Goal: Task Accomplishment & Management: Manage account settings

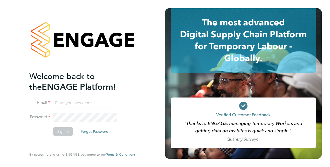
type input "Andrew.wood@justice.gov.uk"
click at [96, 112] on li "Email Andrew.wood@justice.gov.uk" at bounding box center [79, 105] width 101 height 15
click at [70, 130] on button "Sign In" at bounding box center [63, 131] width 20 height 8
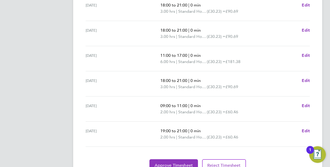
scroll to position [223, 0]
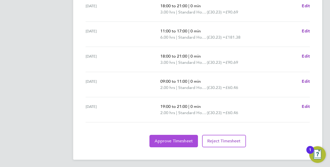
click at [170, 138] on span "Approve Timesheet" at bounding box center [173, 140] width 38 height 5
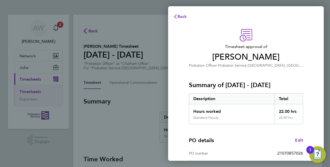
scroll to position [81, 0]
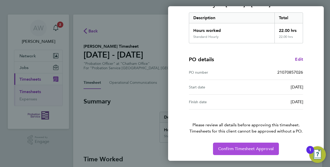
click at [237, 147] on span "Confirm Timesheet Approval" at bounding box center [245, 148] width 55 height 5
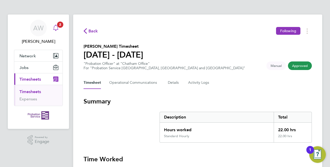
click at [60, 25] on span "2" at bounding box center [60, 25] width 6 height 6
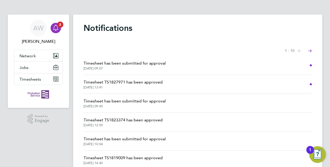
click at [154, 63] on span "Timesheet has been submitted for approval" at bounding box center [124, 63] width 82 height 6
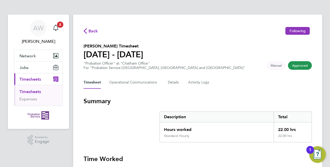
click at [297, 66] on span "Approved" at bounding box center [300, 65] width 24 height 9
click at [58, 27] on icon "Main navigation" at bounding box center [56, 28] width 6 height 6
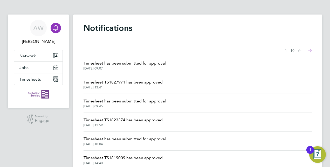
click at [144, 84] on span "Timesheet TS1827971 has been approved" at bounding box center [122, 82] width 79 height 6
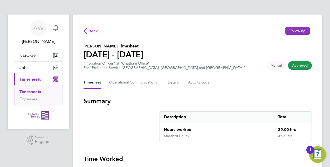
click at [53, 31] on svg-icon "Main navigation" at bounding box center [56, 28] width 6 height 6
